Goal: Navigation & Orientation: Find specific page/section

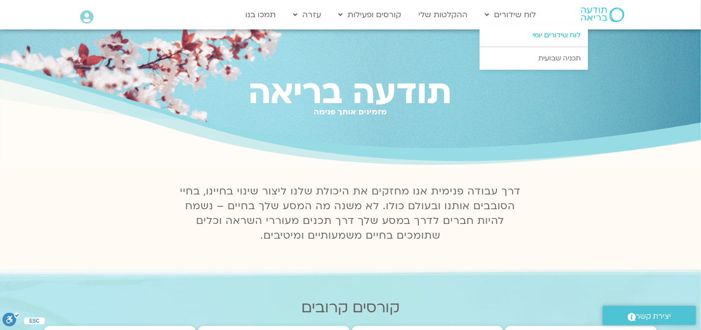
click at [539, 33] on link "לוח שידורים יומי" at bounding box center [533, 35] width 108 height 23
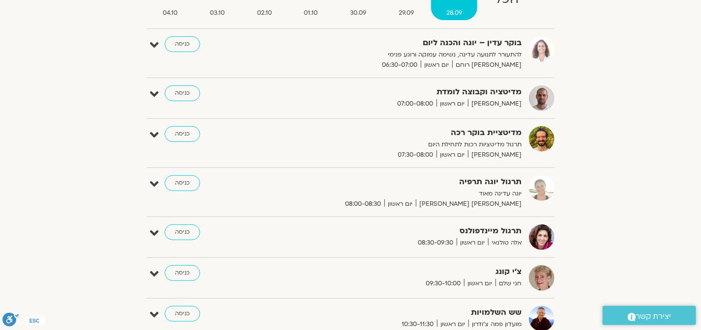
scroll to position [139, 0]
click at [185, 229] on link "כניסה" at bounding box center [182, 232] width 35 height 16
